Goal: Information Seeking & Learning: Learn about a topic

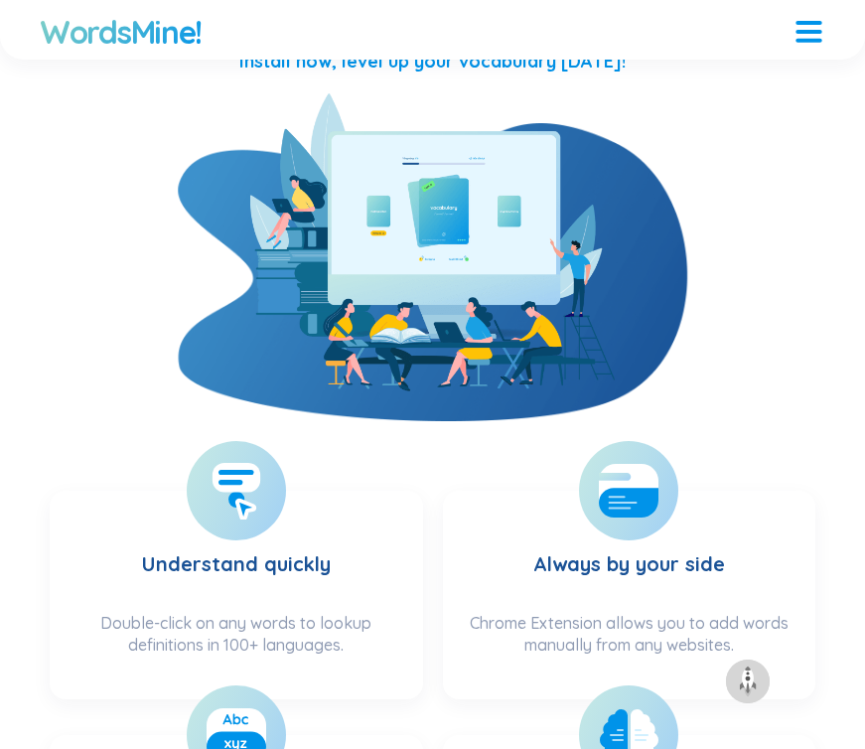
scroll to position [385, 0]
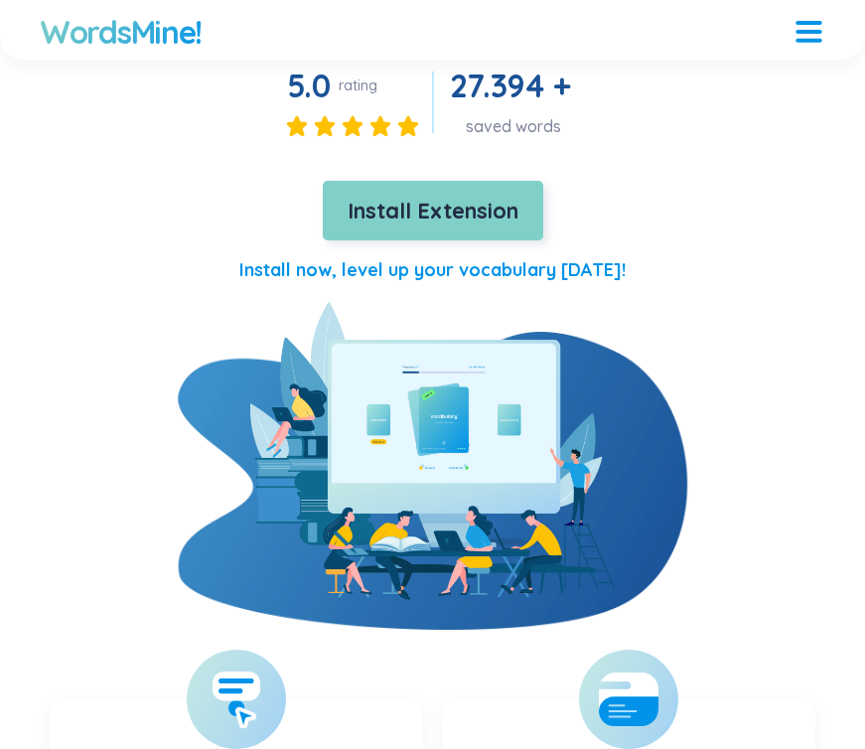
click at [466, 197] on span "Install Extension" at bounding box center [433, 211] width 171 height 35
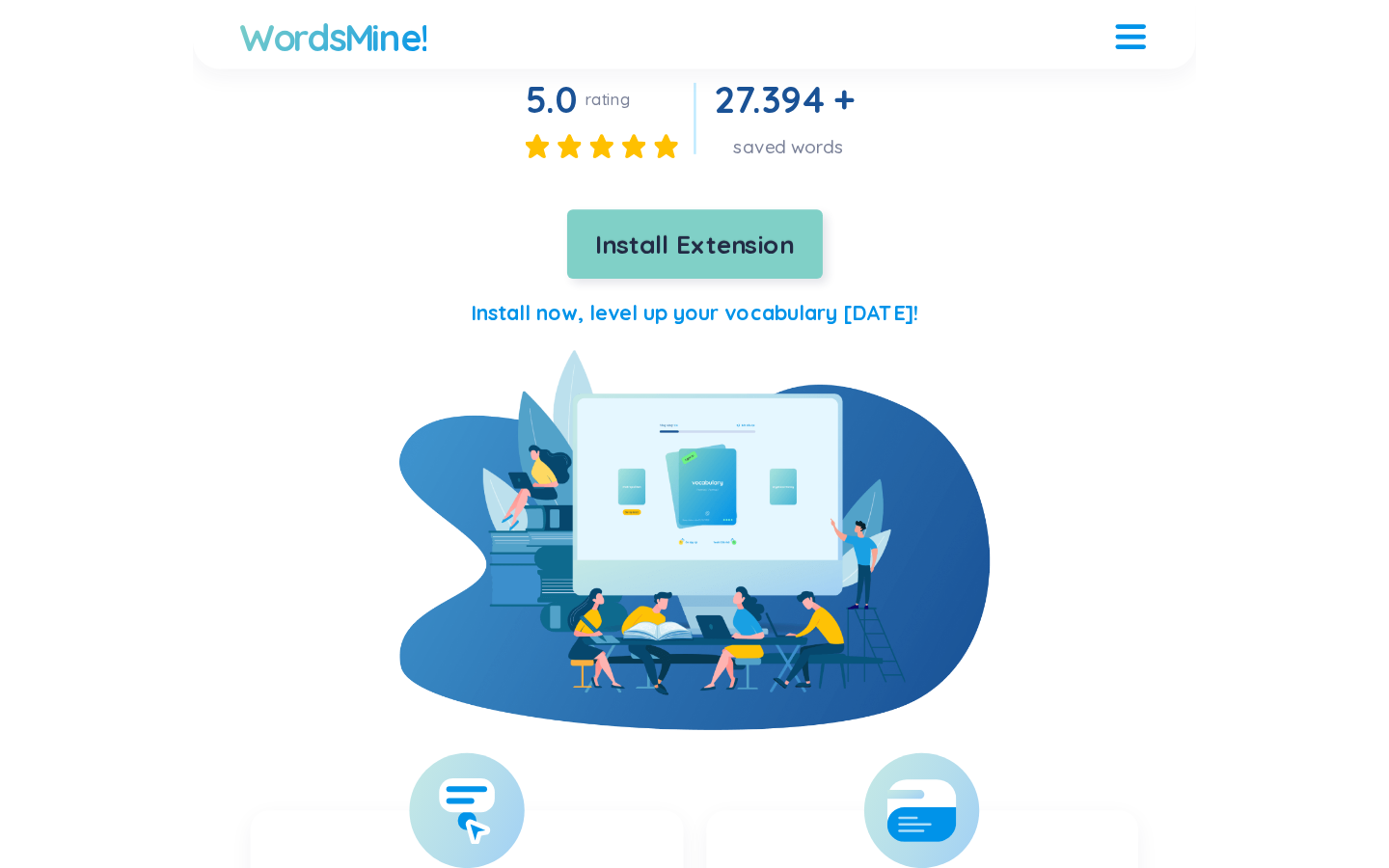
scroll to position [385, 0]
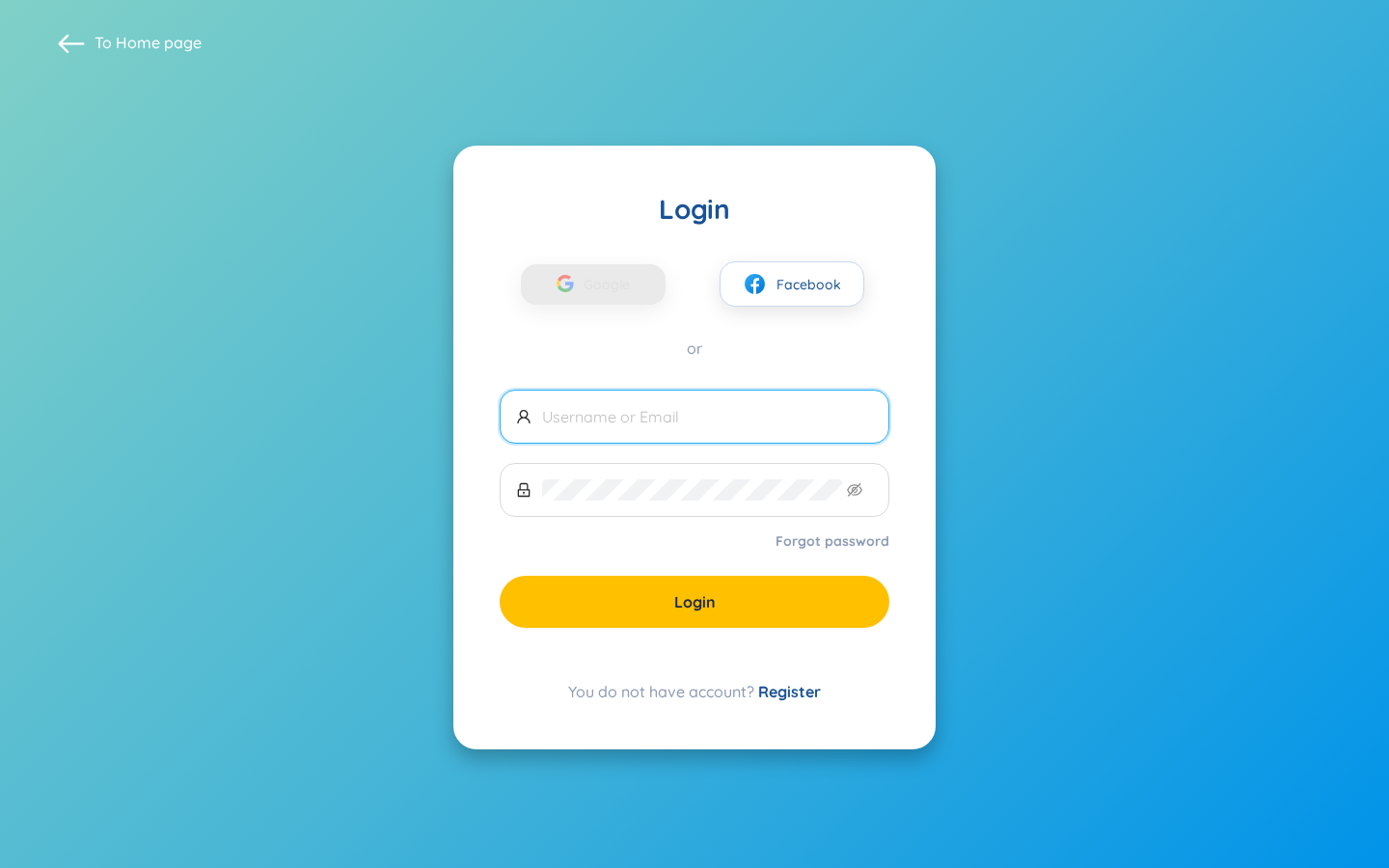
click at [629, 409] on input "text" at bounding box center [707, 417] width 331 height 21
click at [798, 687] on link "Register" at bounding box center [790, 691] width 63 height 19
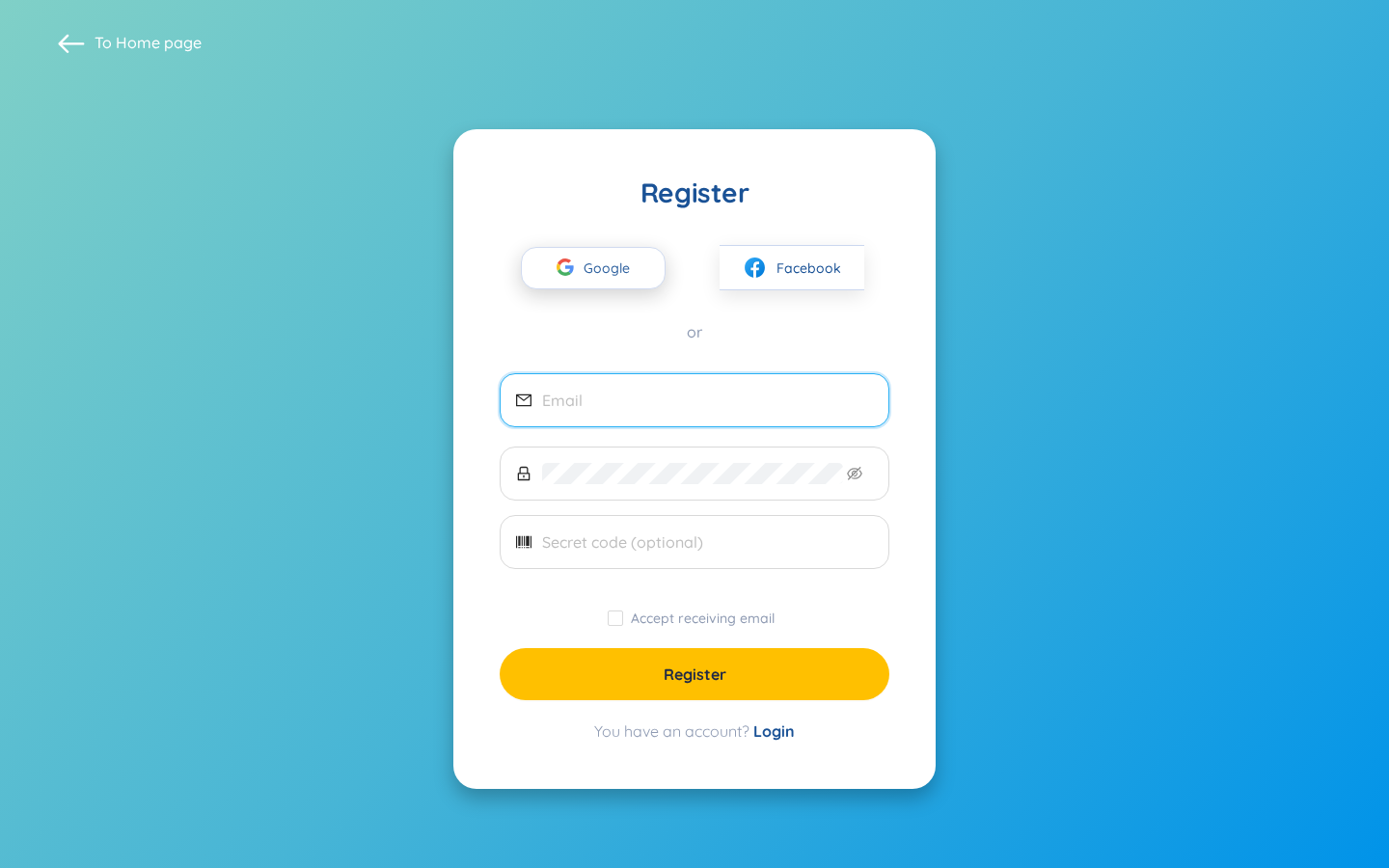
click at [604, 267] on span "Google" at bounding box center [612, 268] width 56 height 41
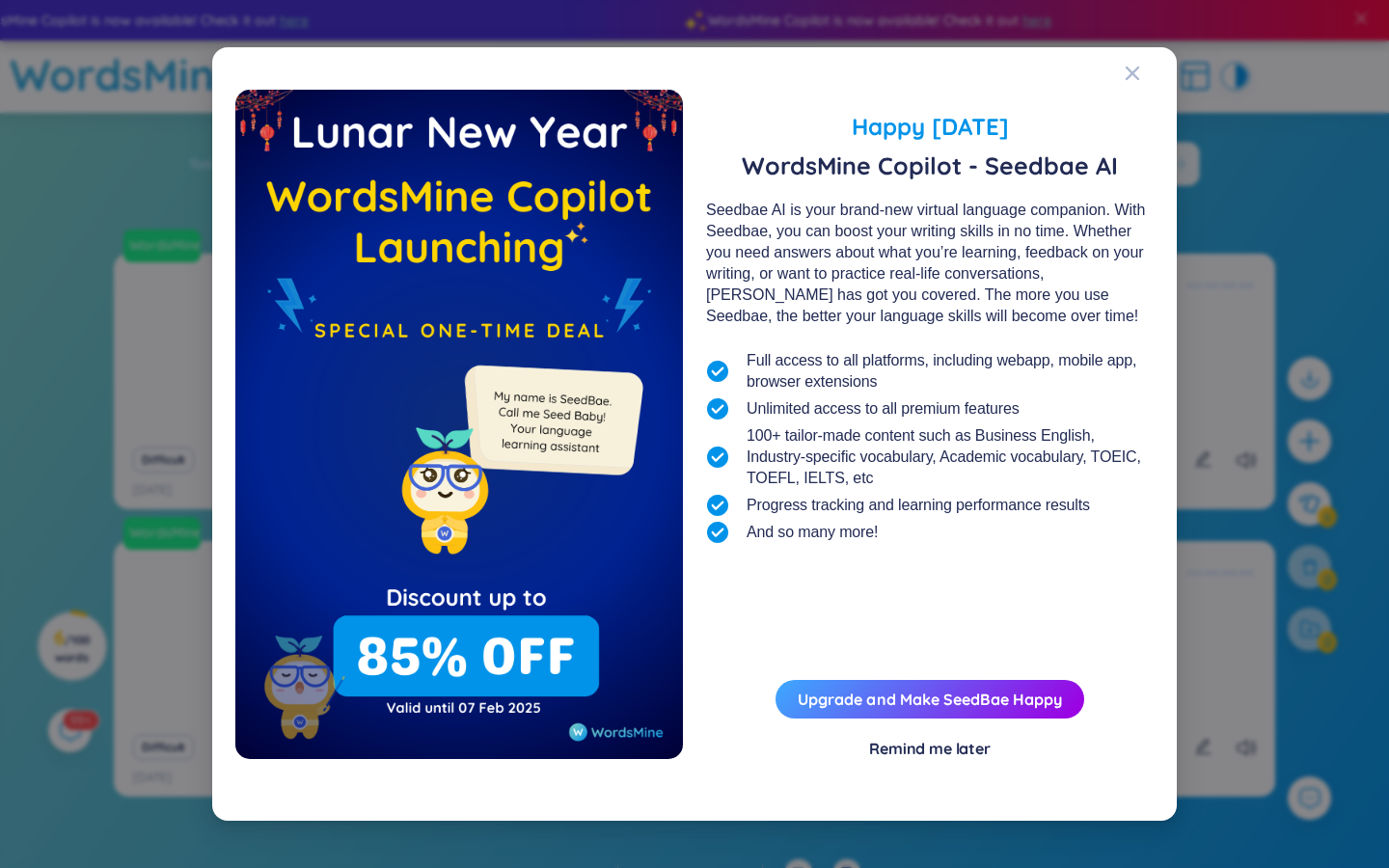
click at [939, 742] on div "Remind me later" at bounding box center [930, 749] width 121 height 21
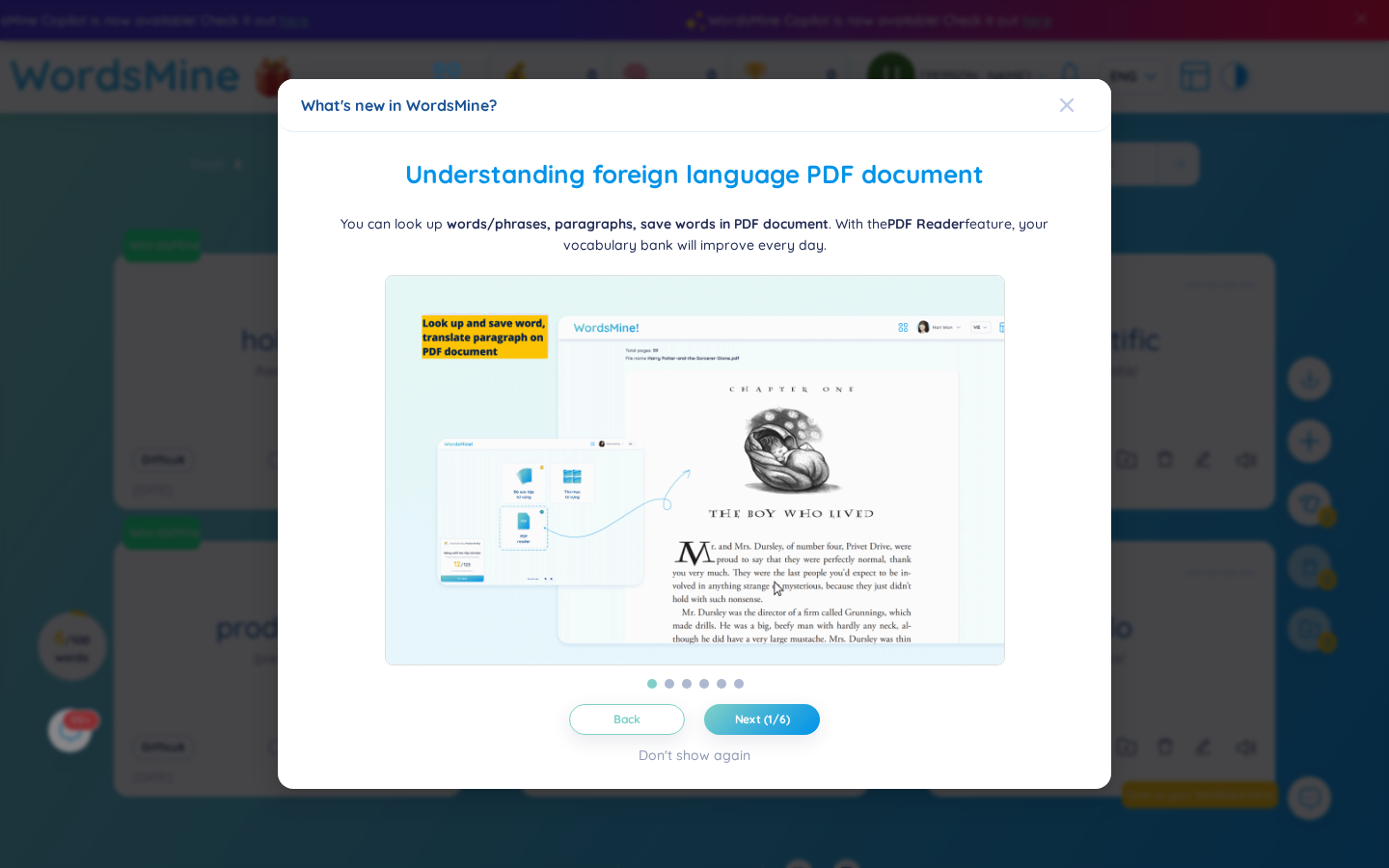
click at [1083, 85] on span "Close" at bounding box center [1085, 105] width 52 height 52
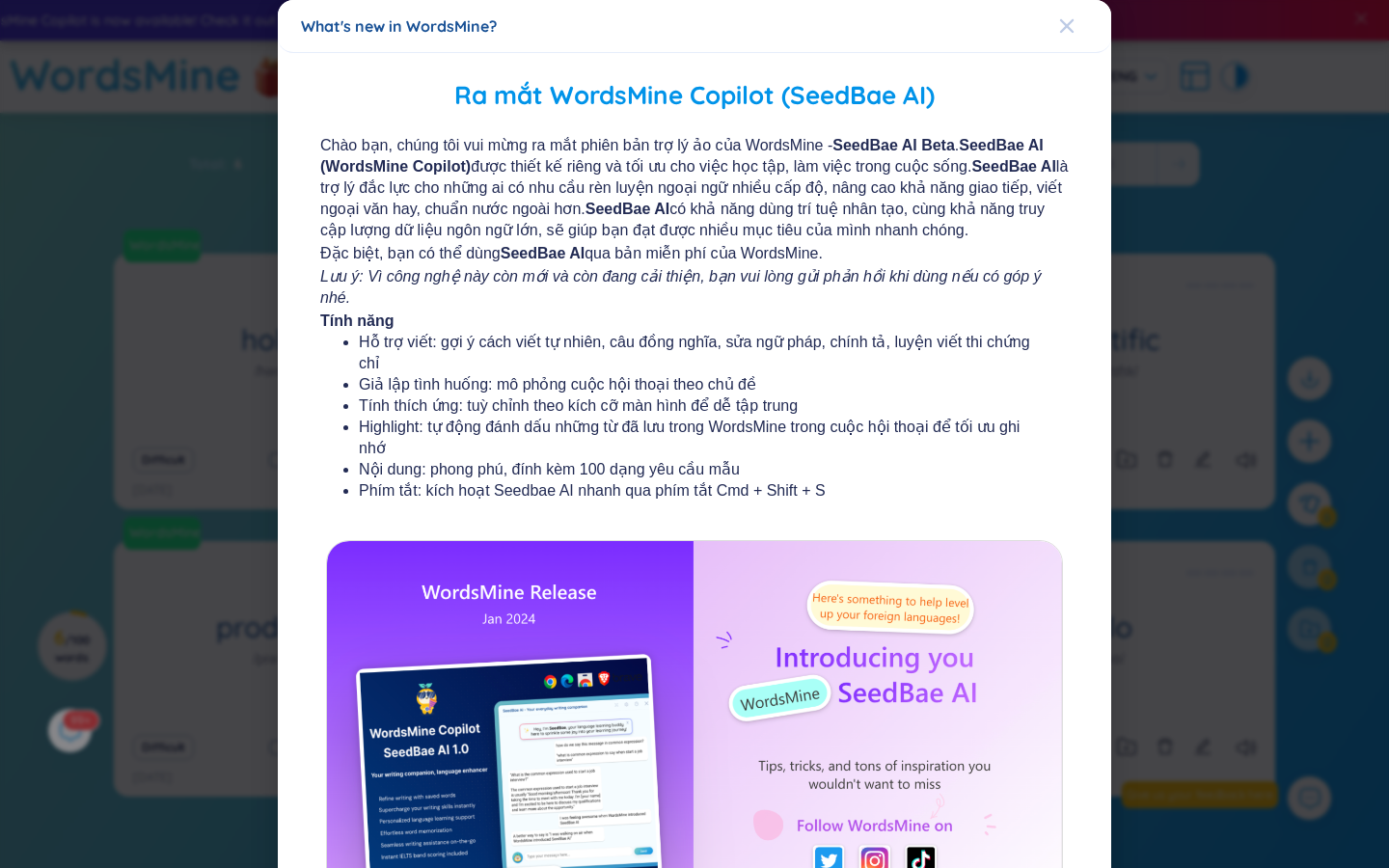
click at [1070, 23] on icon "Close" at bounding box center [1067, 26] width 16 height 16
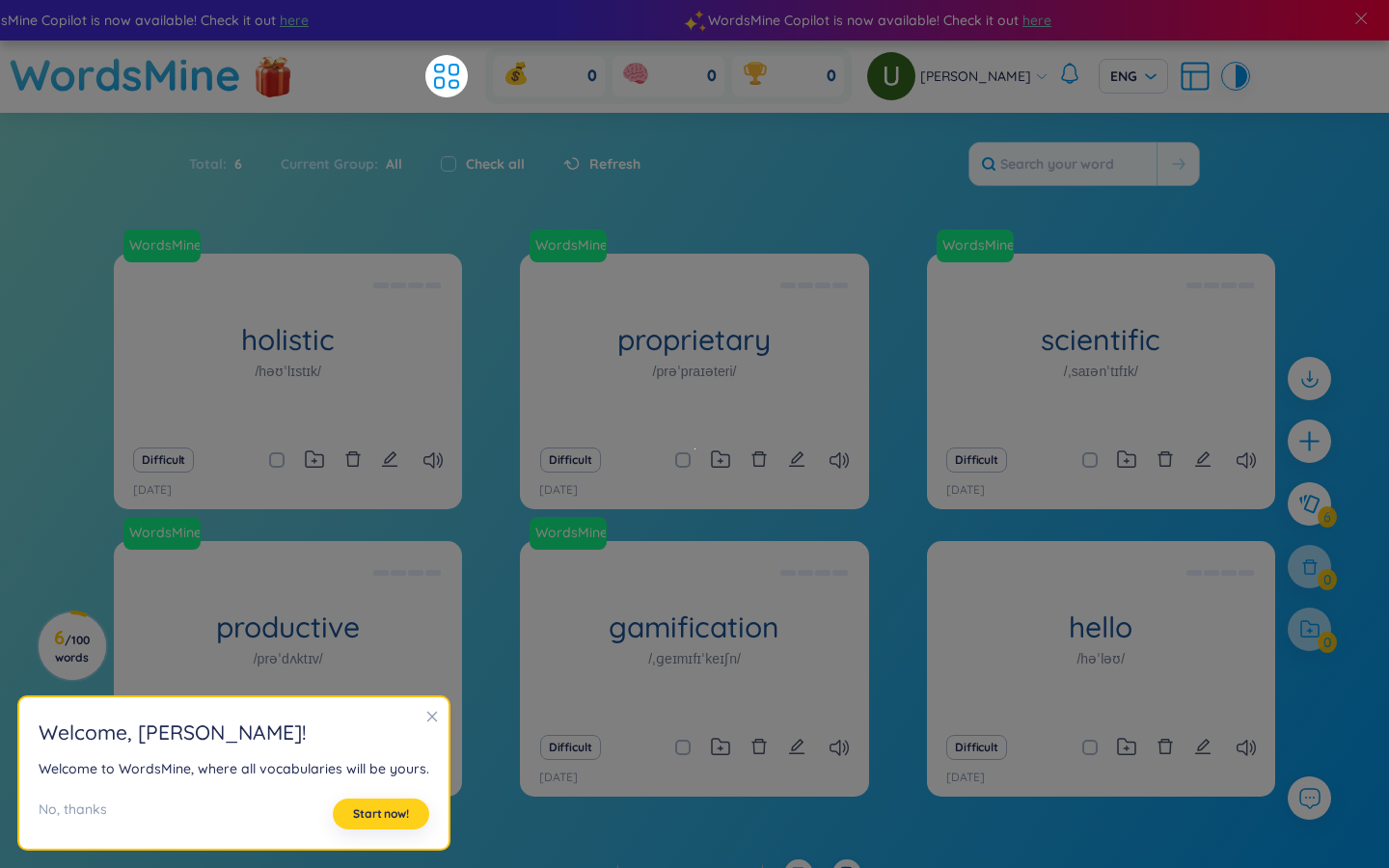
click at [390, 811] on span "Start now!" at bounding box center [381, 814] width 56 height 16
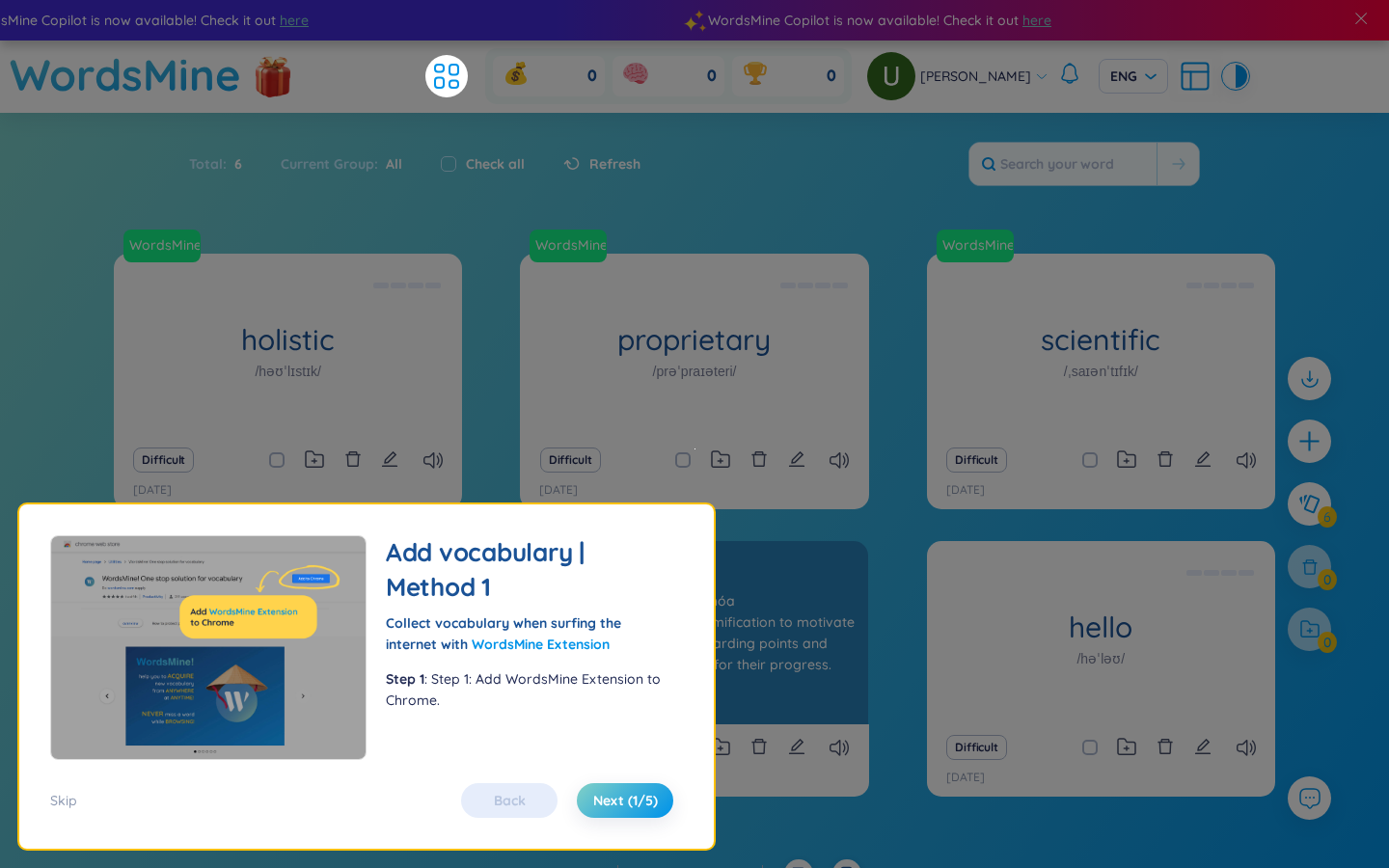
click at [830, 705] on div "WordsMine gamification /ˌɡeɪmɪfɪˈkeɪʃn/ Trò chơi hóa Eg: The fitness app uses g…" at bounding box center [694, 632] width 348 height 184
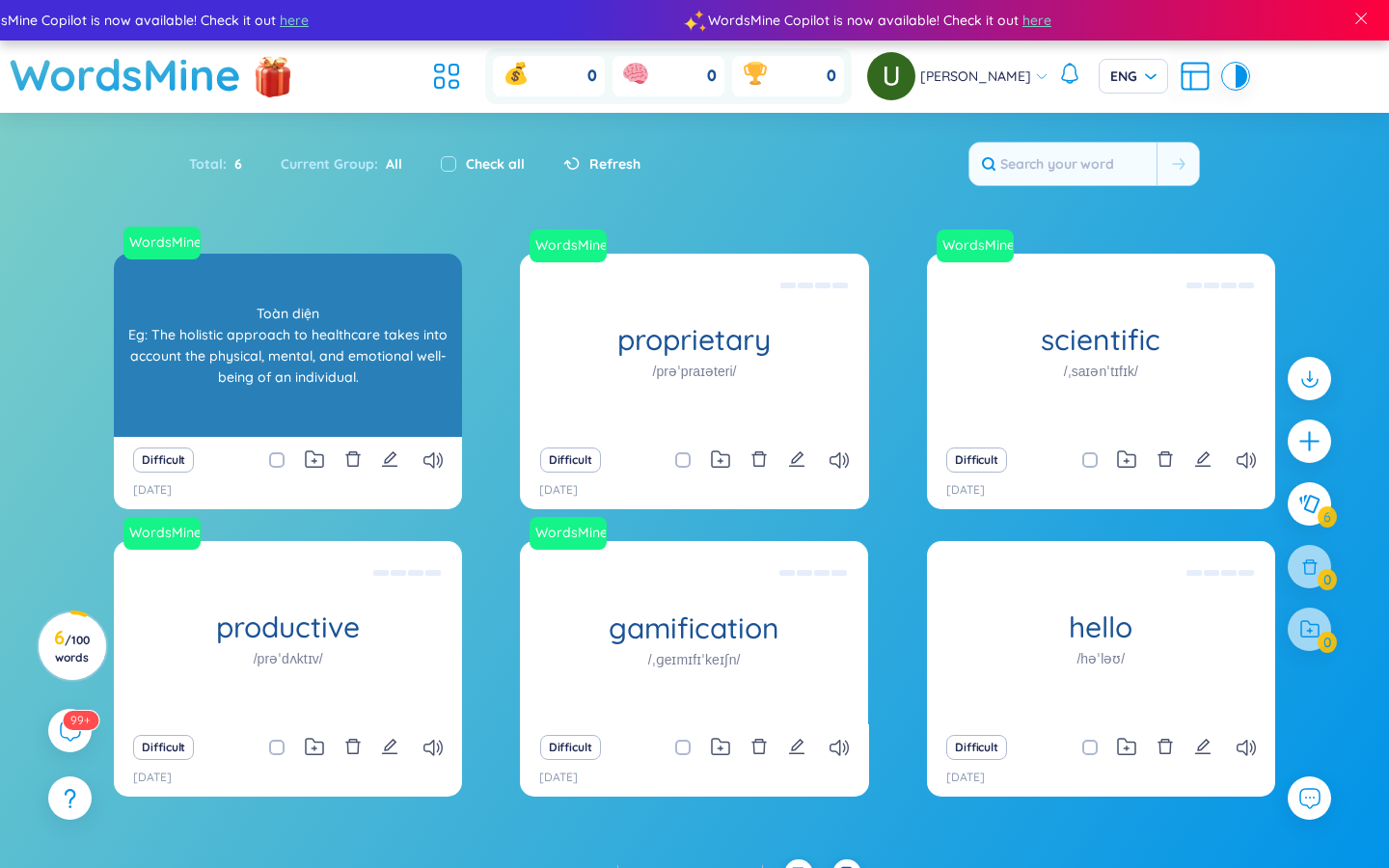
scroll to position [29, 0]
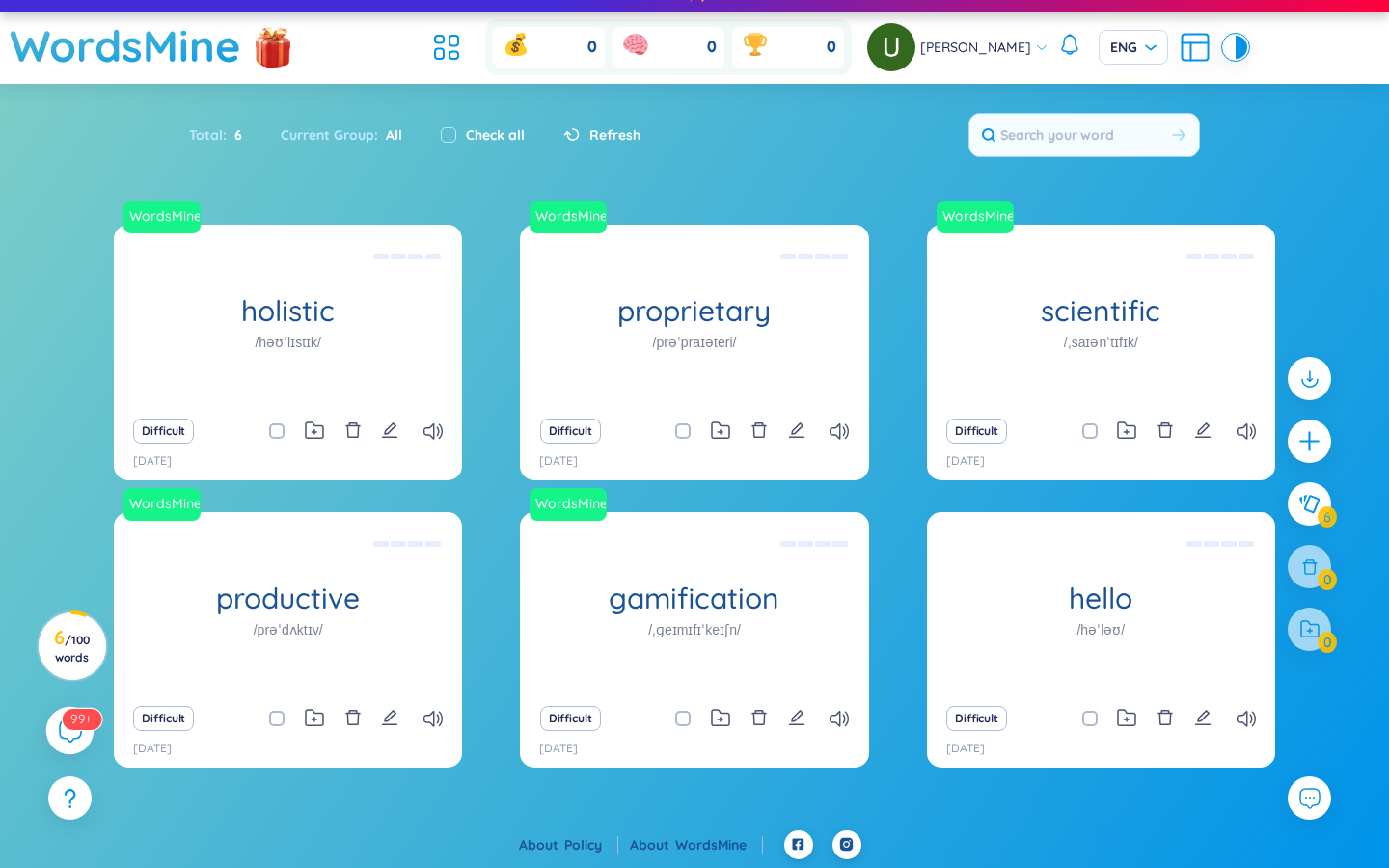
click at [85, 727] on sup "99+" at bounding box center [82, 718] width 40 height 21
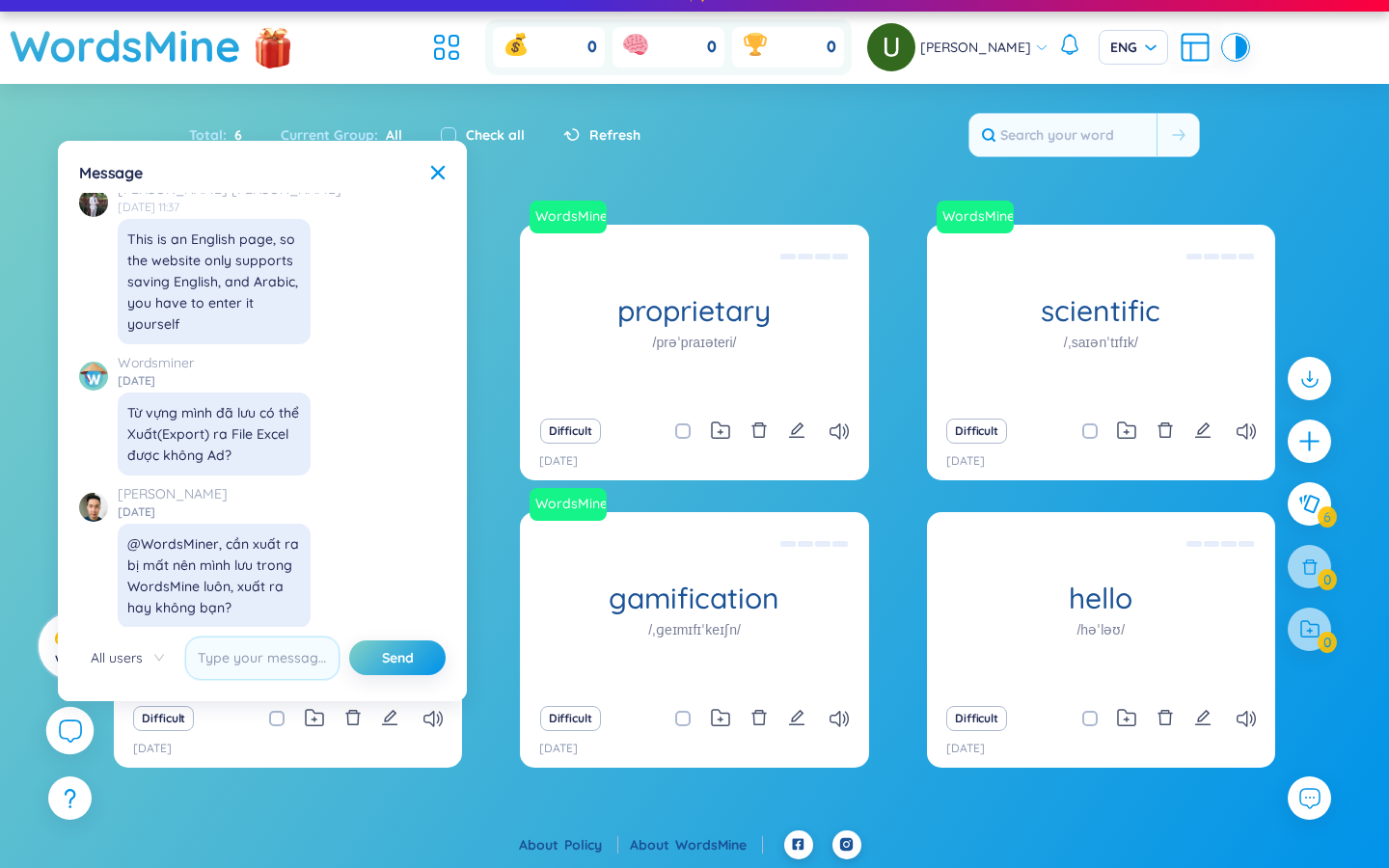
scroll to position [22164, 0]
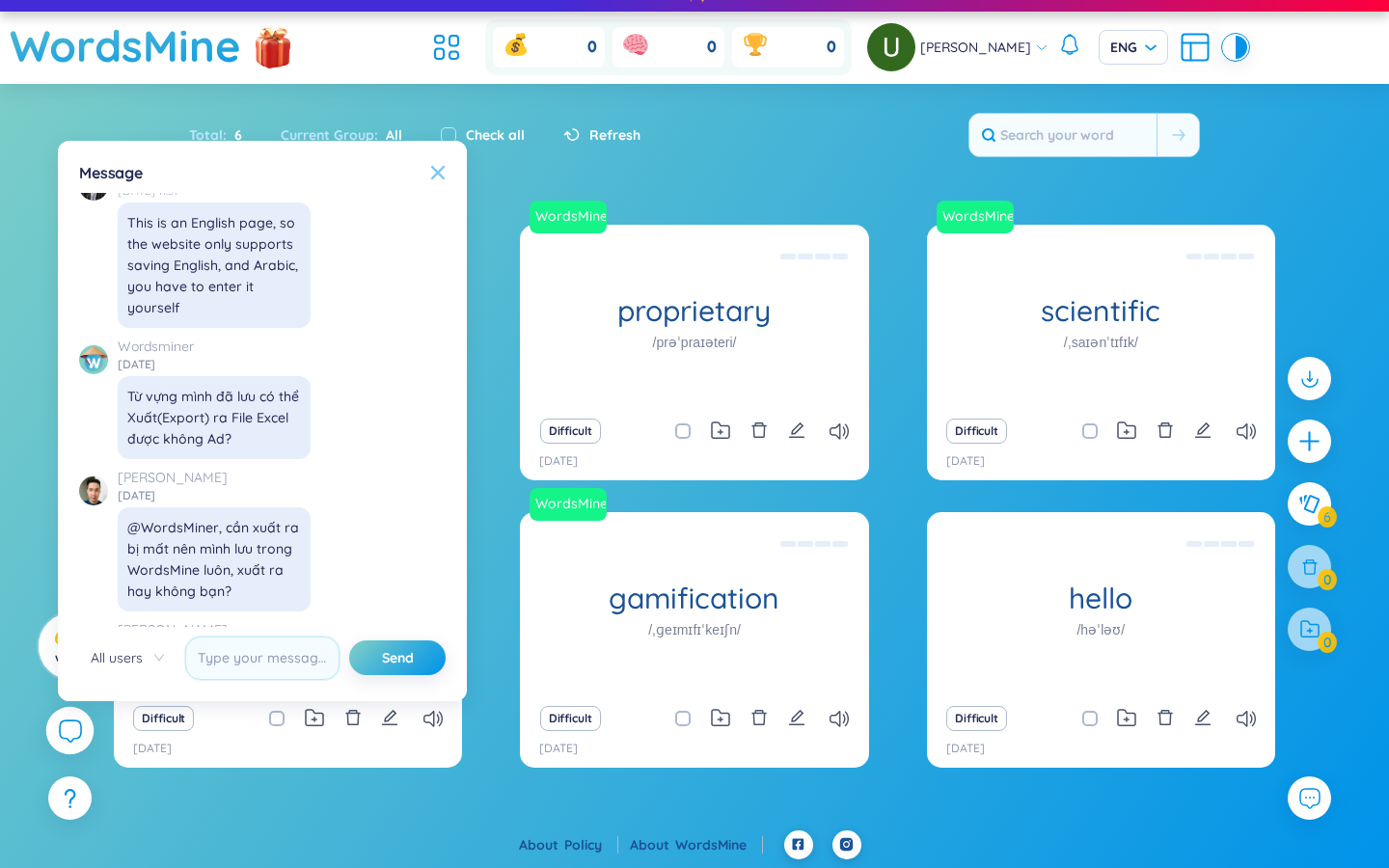
click at [441, 166] on icon at bounding box center [438, 172] width 14 height 14
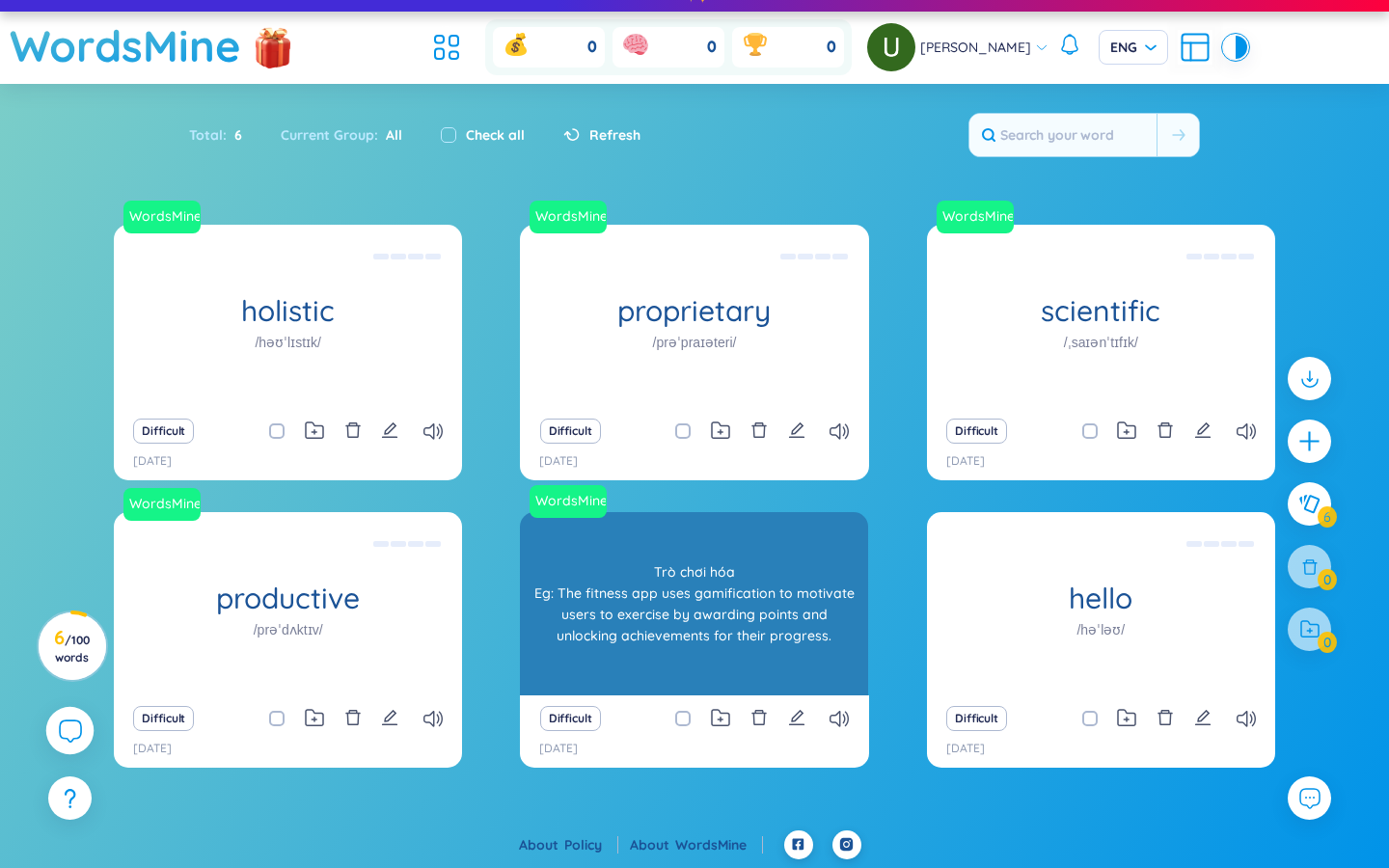
click at [640, 568] on div "gamification /ˌɡeɪmɪfɪˈkeɪʃn/ Trò chơi hóa Eg: The fitness app uses gamificatio…" at bounding box center [694, 603] width 348 height 184
